Goal: Transaction & Acquisition: Register for event/course

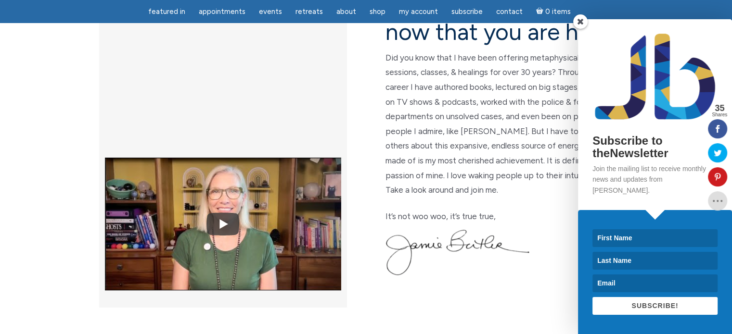
scroll to position [283, 0]
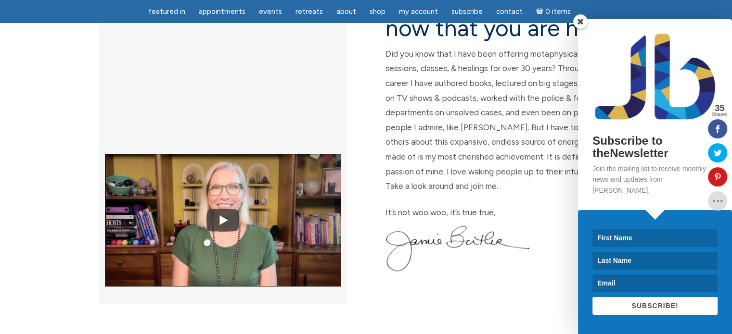
click at [608, 240] on input at bounding box center [654, 238] width 125 height 18
type input "p"
type input "Pau"
type input "BR"
type input "paula7684@hotmail.com"
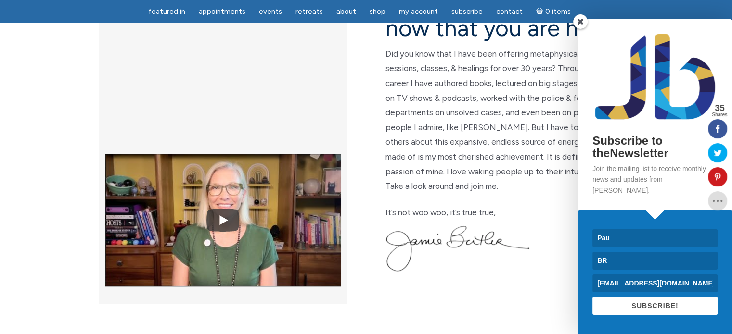
click at [652, 309] on span "SUBSCRIBE!" at bounding box center [654, 306] width 47 height 8
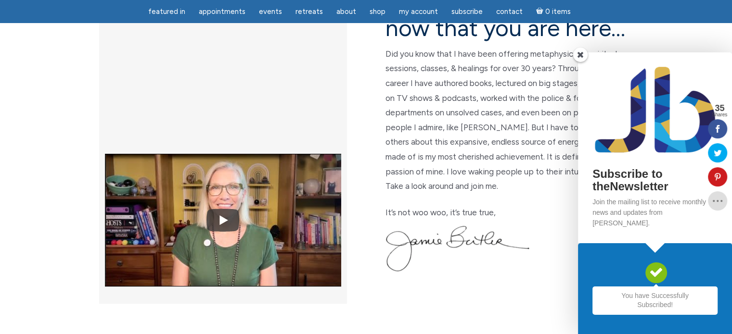
click at [582, 62] on span at bounding box center [580, 55] width 14 height 14
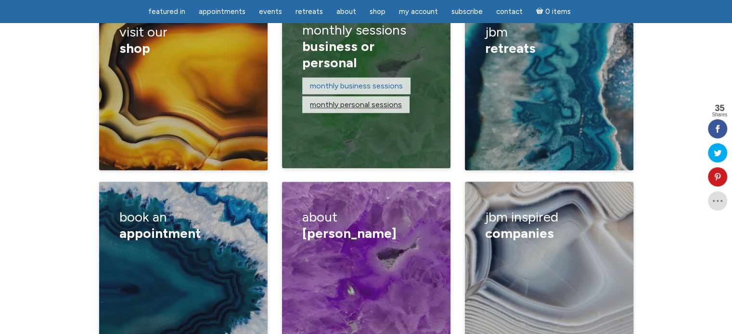
scroll to position [1620, 0]
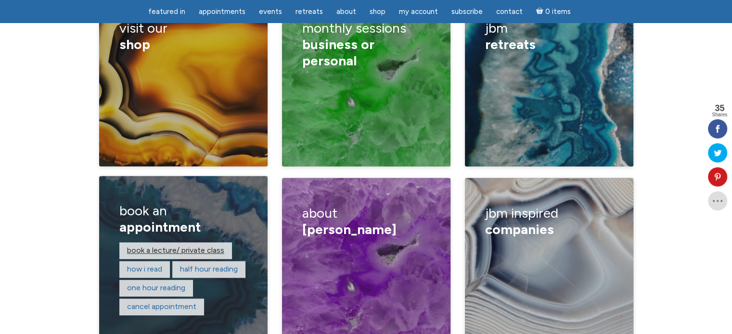
click at [164, 246] on link "Book a lecture/ private class" at bounding box center [175, 250] width 97 height 9
click at [139, 283] on link "One hour reading" at bounding box center [156, 287] width 58 height 9
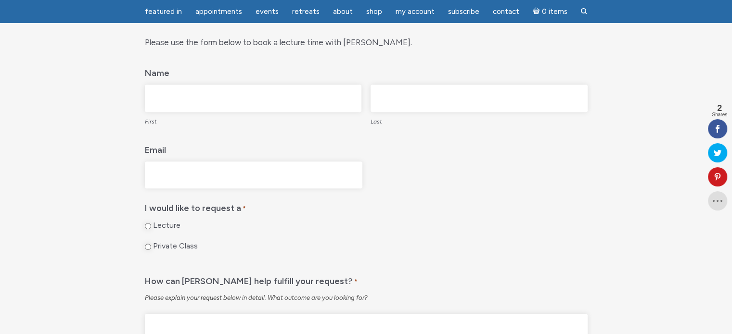
scroll to position [419, 0]
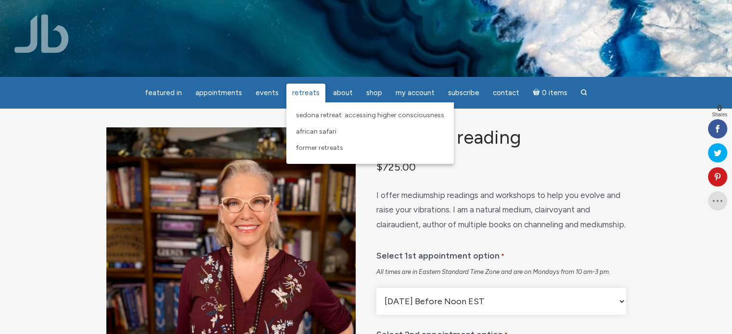
click at [298, 92] on span "Retreats" at bounding box center [305, 93] width 27 height 9
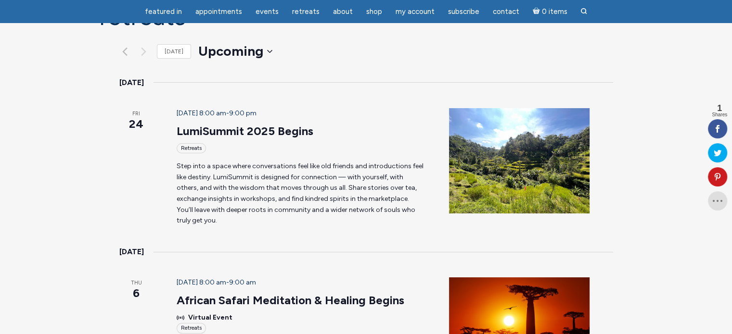
scroll to position [113, 0]
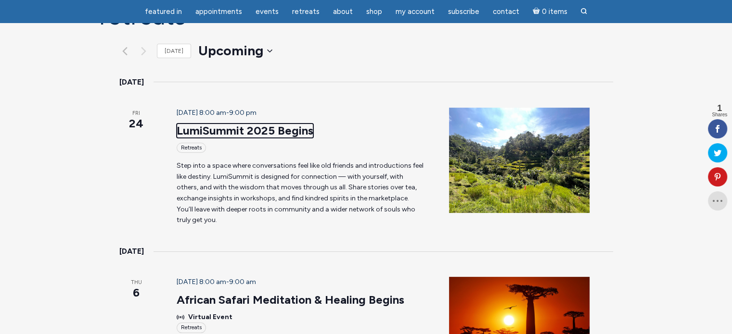
click at [216, 124] on link "LumiSummit 2025 Begins" at bounding box center [245, 131] width 137 height 14
